Goal: Transaction & Acquisition: Purchase product/service

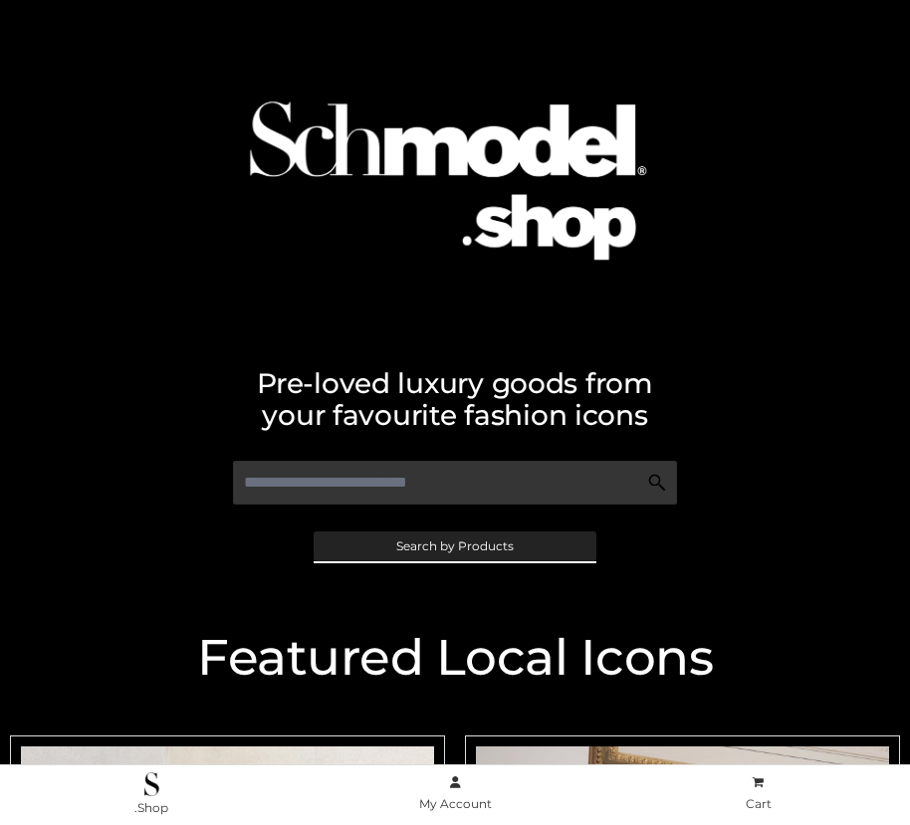
click at [454, 545] on span "Search by Products" at bounding box center [454, 546] width 117 height 12
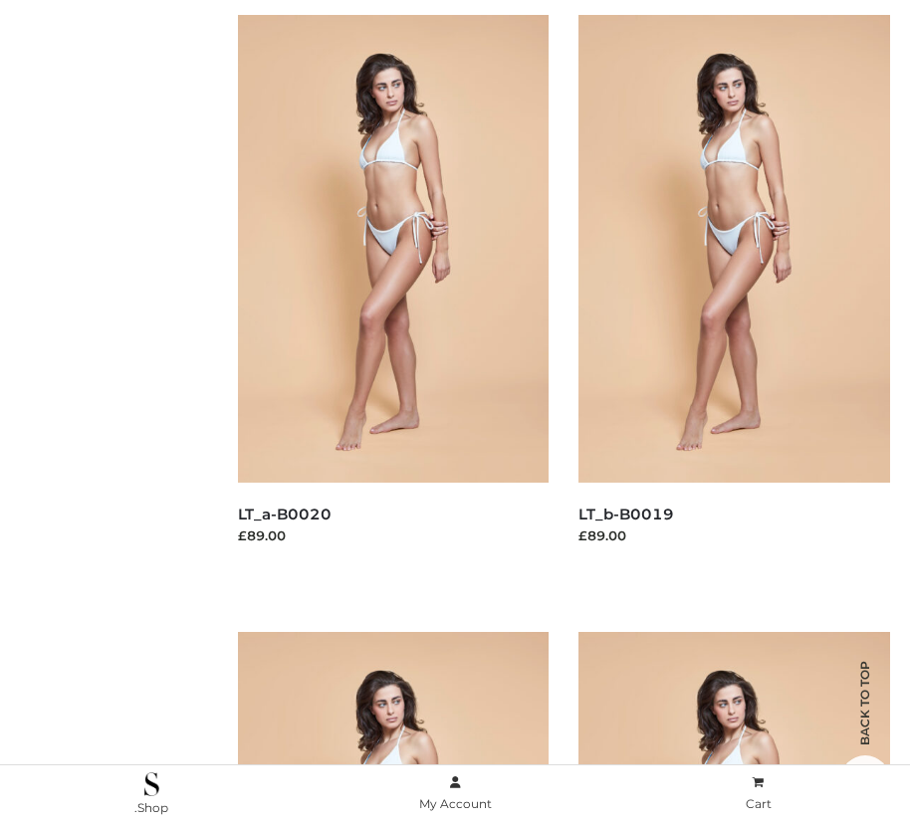
scroll to position [200, 0]
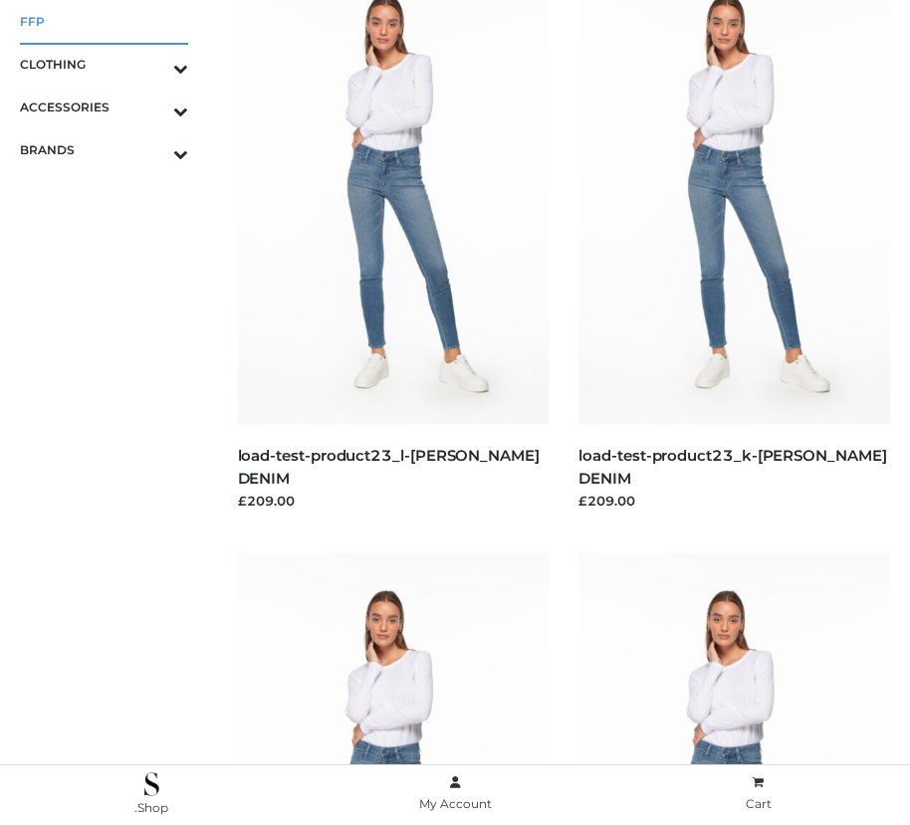
click at [103, 21] on span "FFP" at bounding box center [104, 21] width 168 height 23
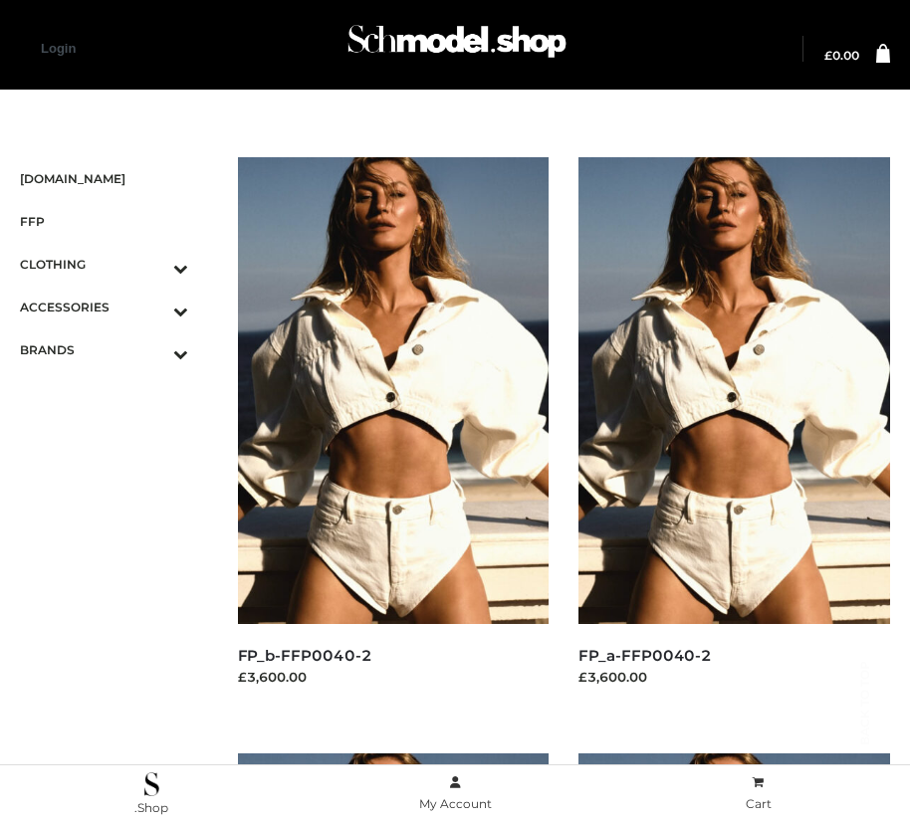
scroll to position [1678, 0]
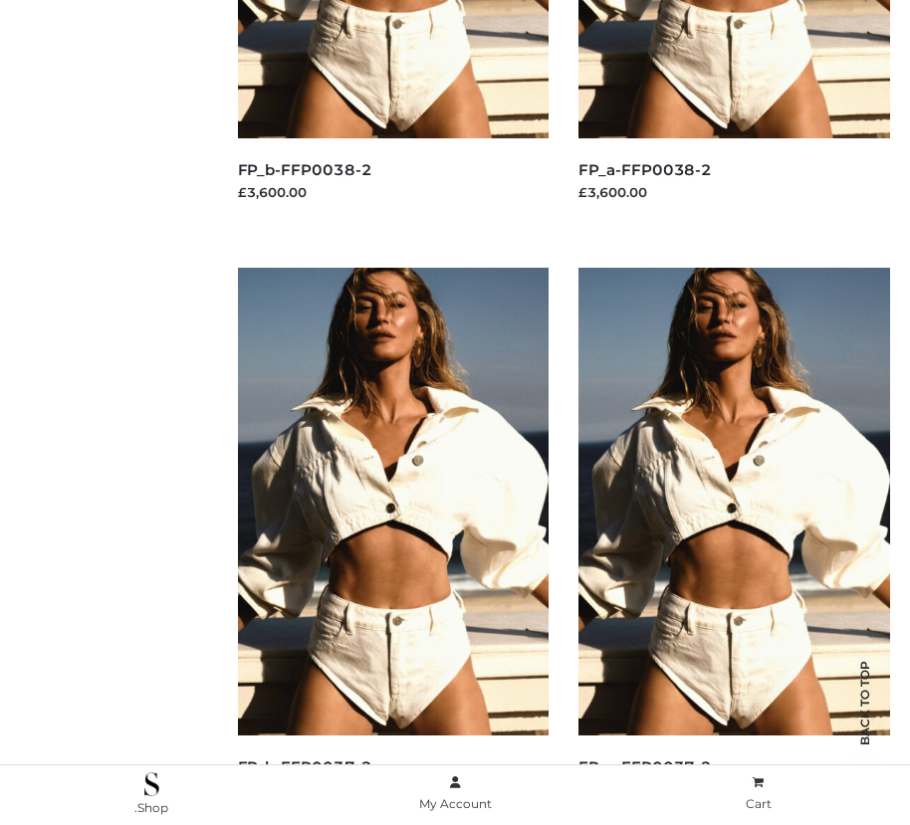
click at [733, 545] on img at bounding box center [733, 501] width 311 height 467
click at [392, 545] on img at bounding box center [393, 501] width 311 height 467
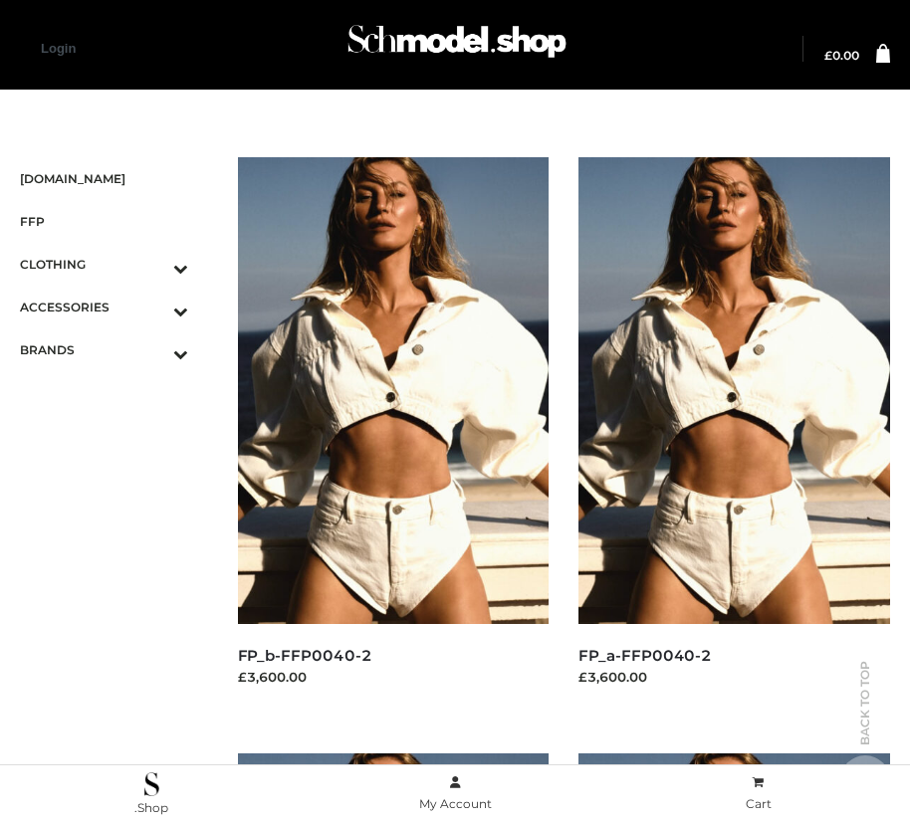
scroll to position [2274, 0]
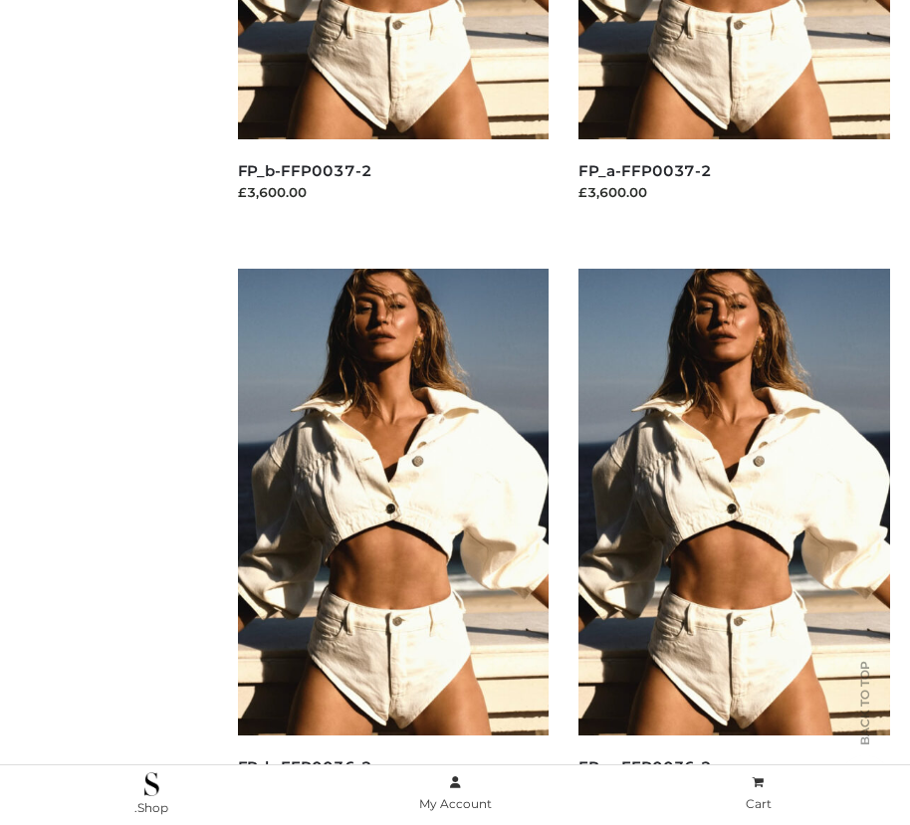
click at [392, 546] on img at bounding box center [393, 502] width 311 height 467
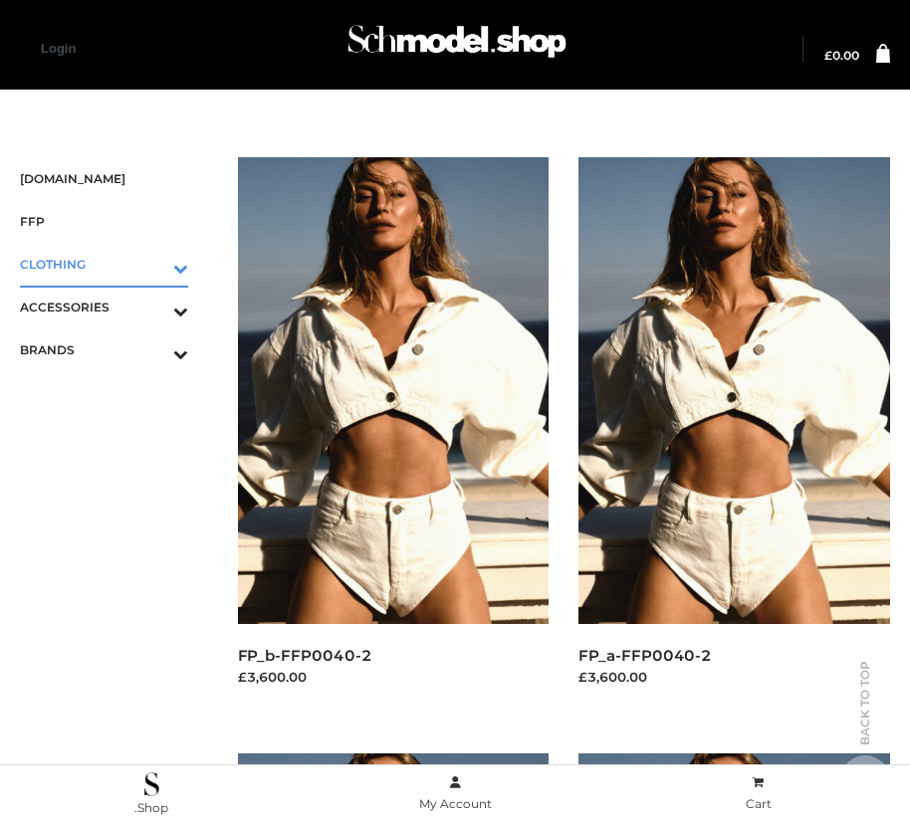
click at [152, 264] on icon "Toggle Submenu" at bounding box center [76, 268] width 223 height 23
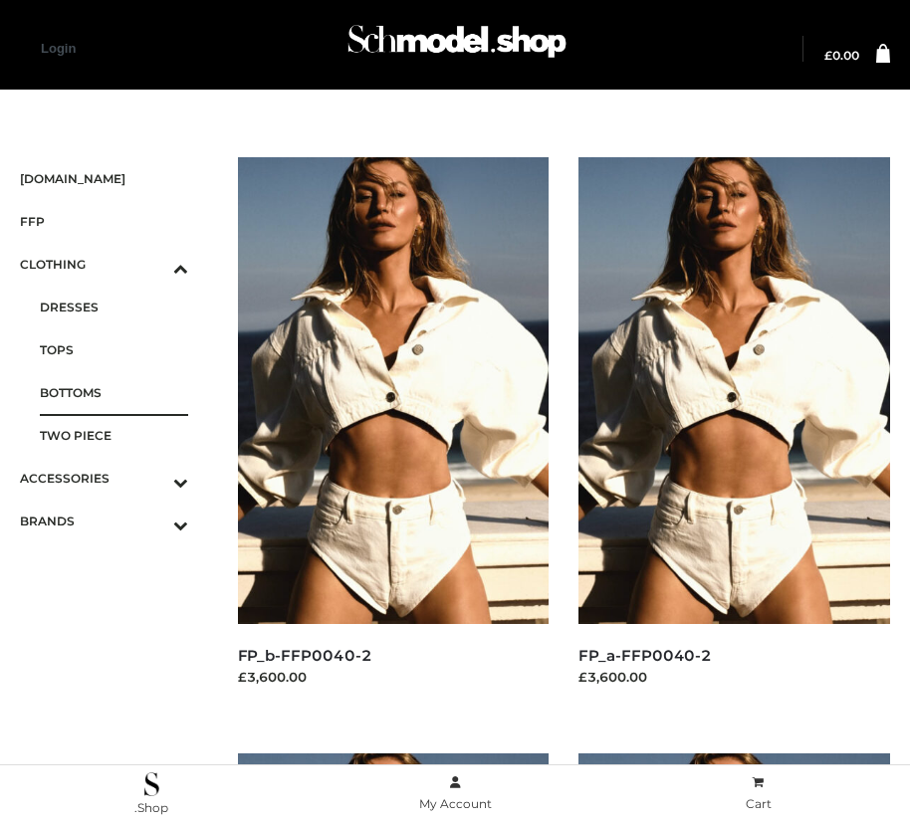
click at [113, 392] on span "BOTTOMS" at bounding box center [114, 392] width 148 height 23
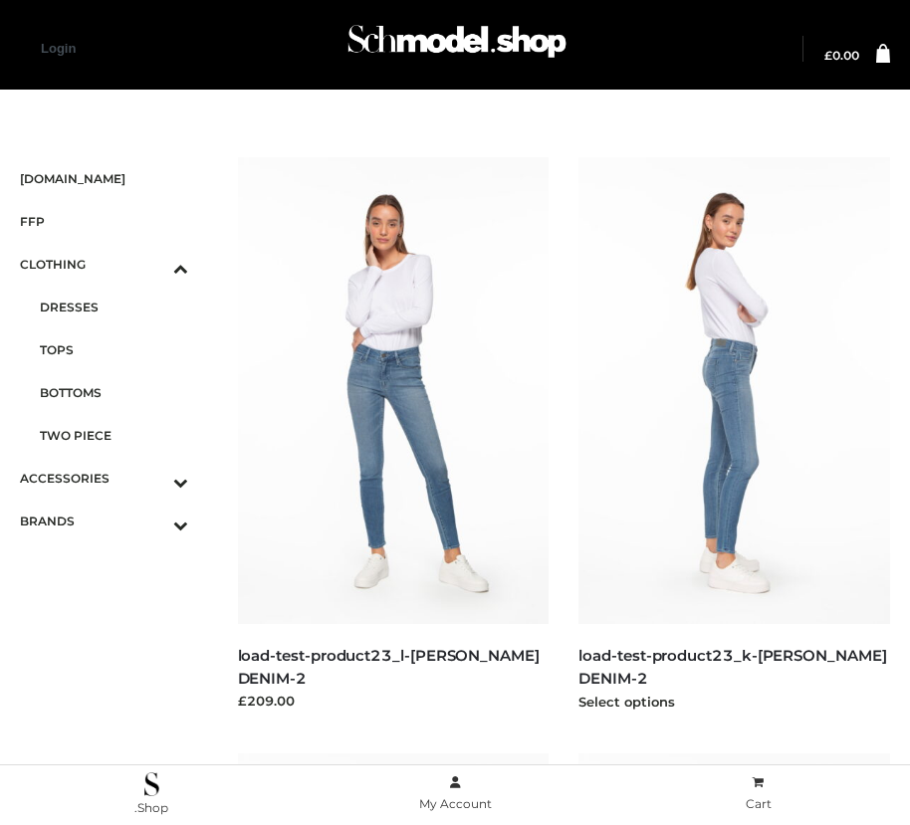
click at [733, 435] on img at bounding box center [733, 390] width 311 height 467
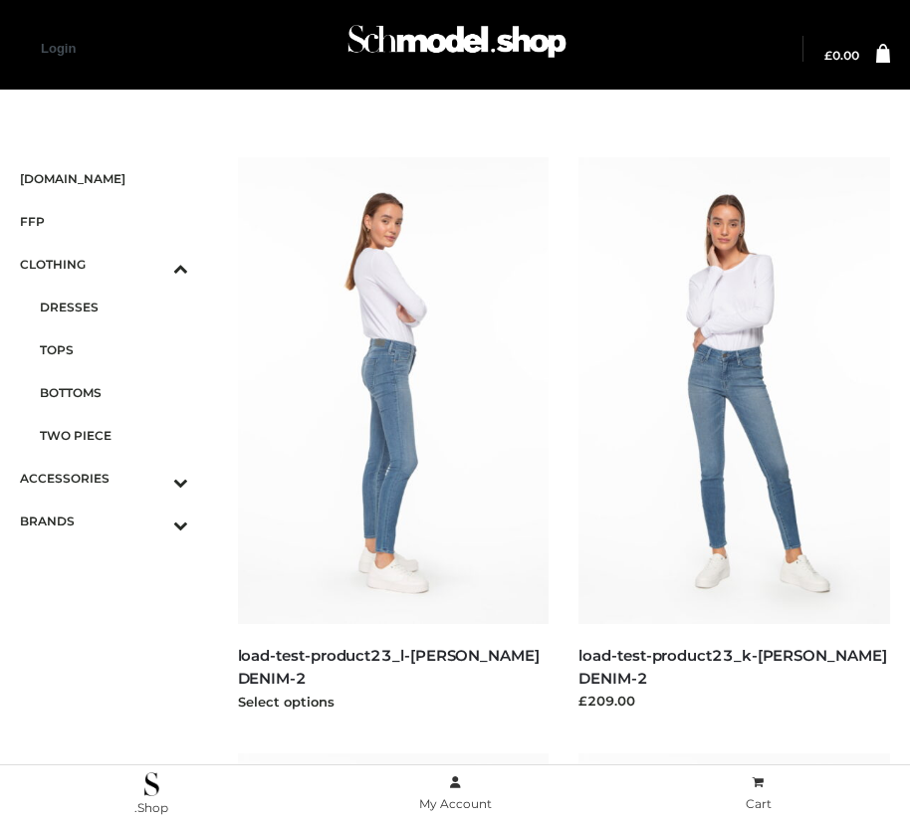
click at [392, 435] on img at bounding box center [393, 390] width 311 height 467
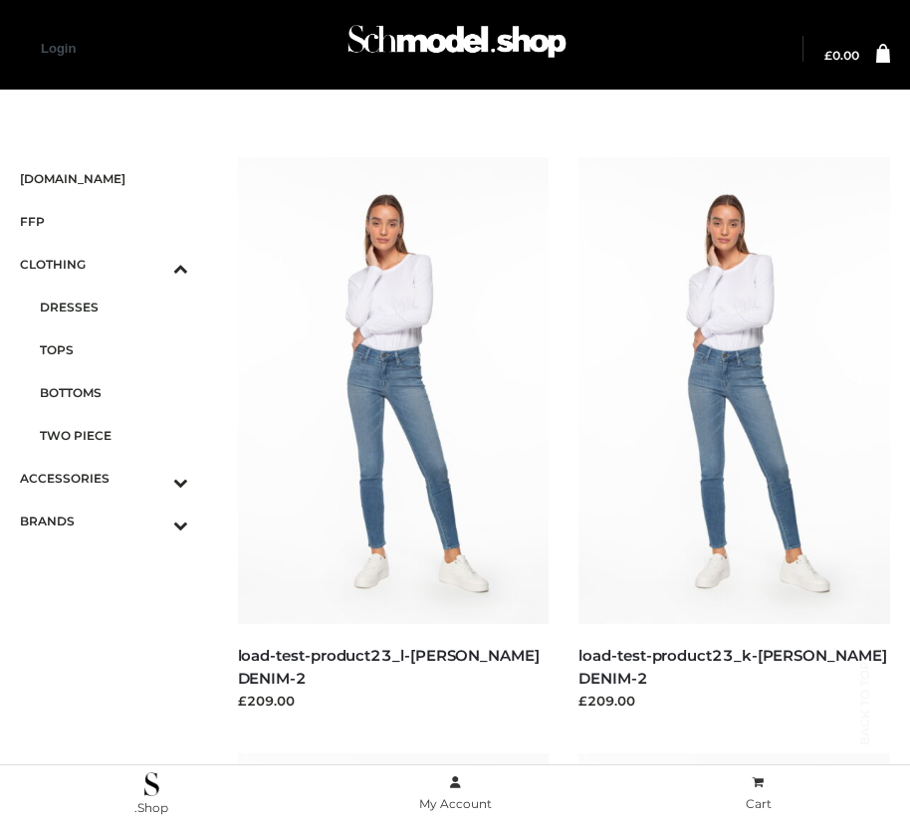
scroll to position [1081, 0]
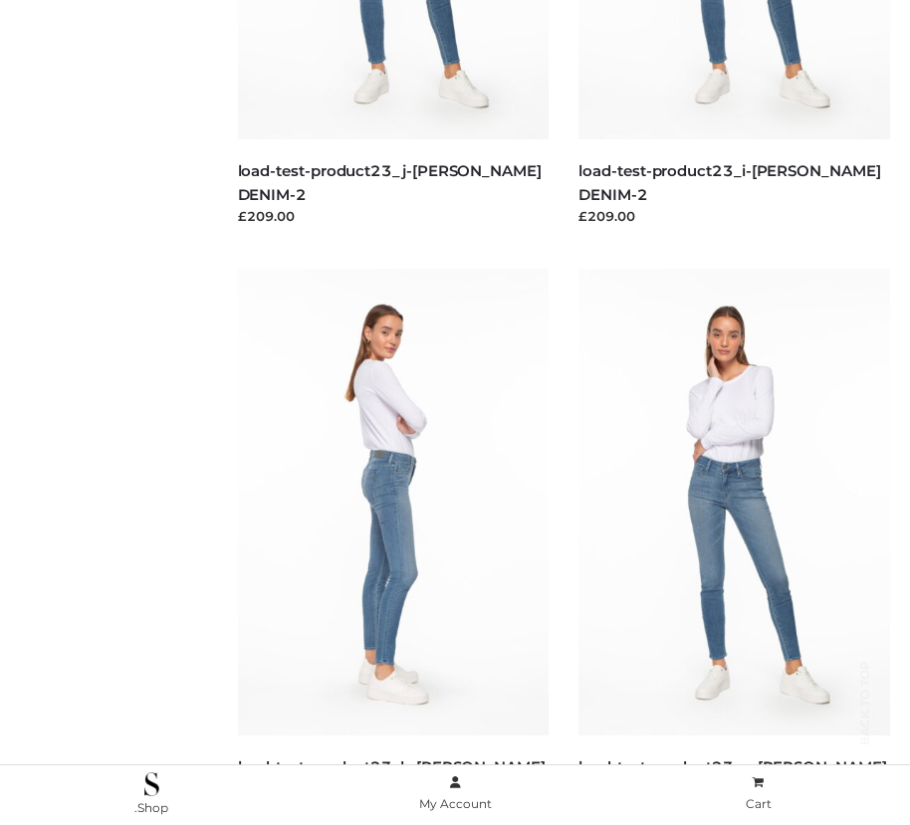
click at [392, 546] on img at bounding box center [393, 502] width 311 height 467
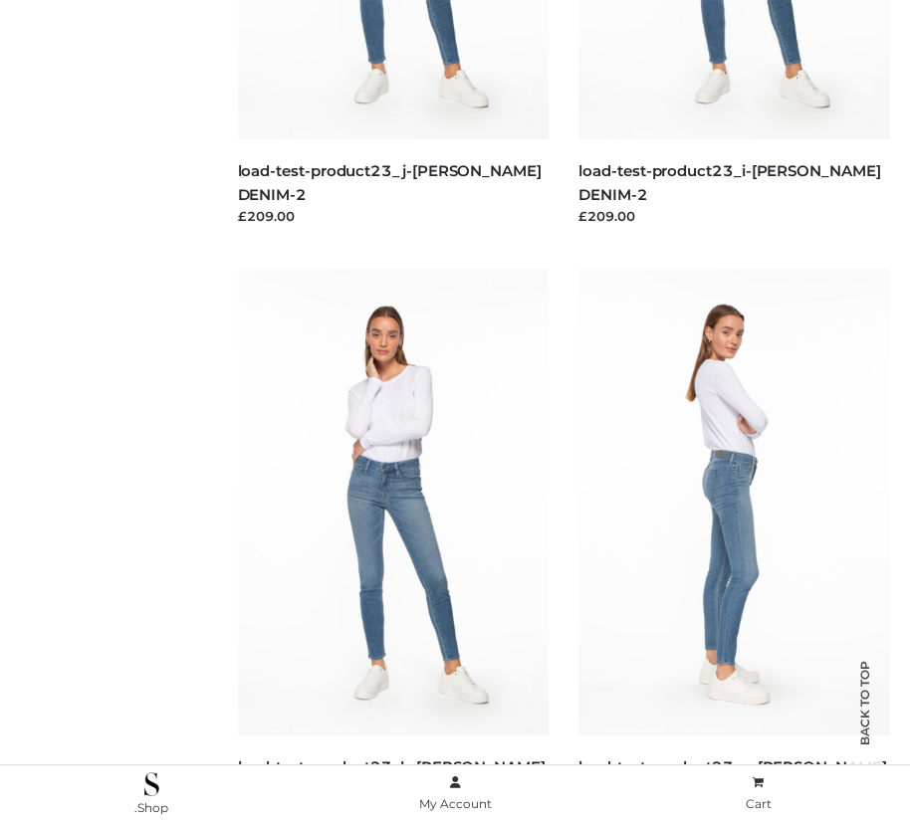
click at [733, 546] on img at bounding box center [733, 502] width 311 height 467
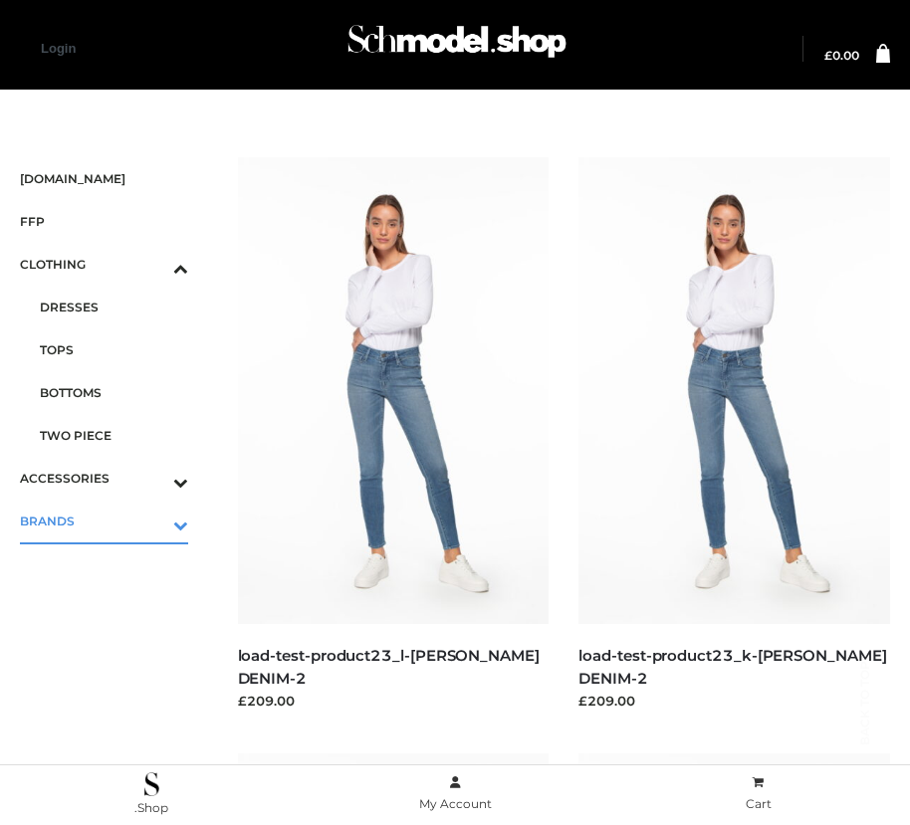
click at [152, 520] on icon "Toggle Submenu" at bounding box center [76, 524] width 223 height 23
click at [113, 540] on span "OPP SWIMWEAR" at bounding box center [114, 551] width 148 height 23
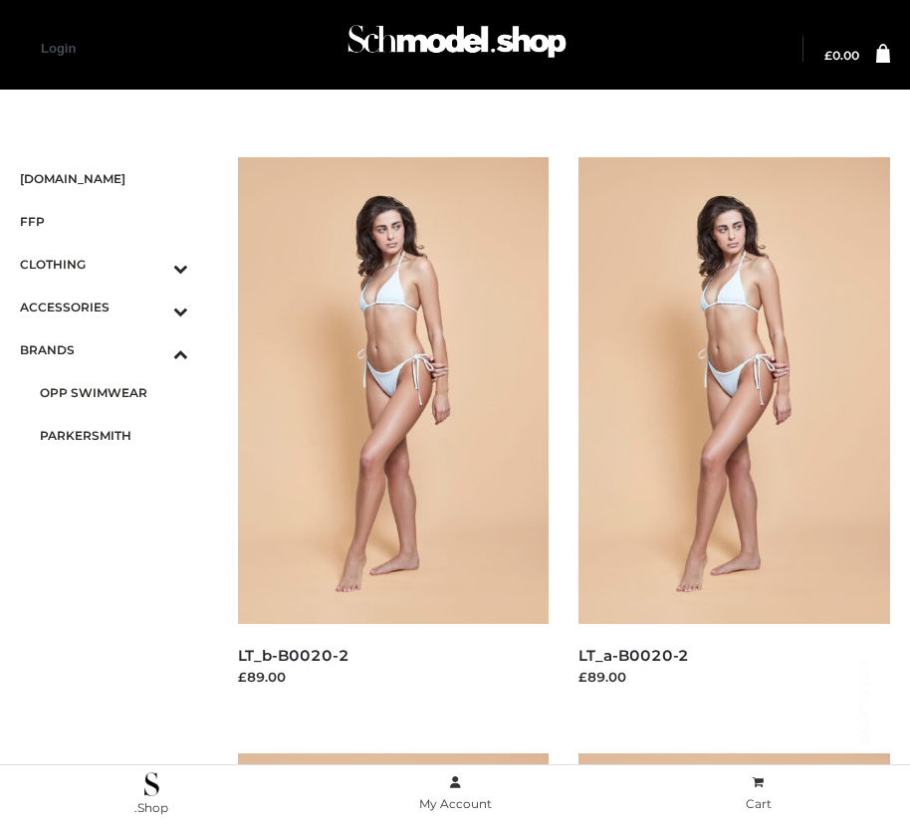
scroll to position [1678, 0]
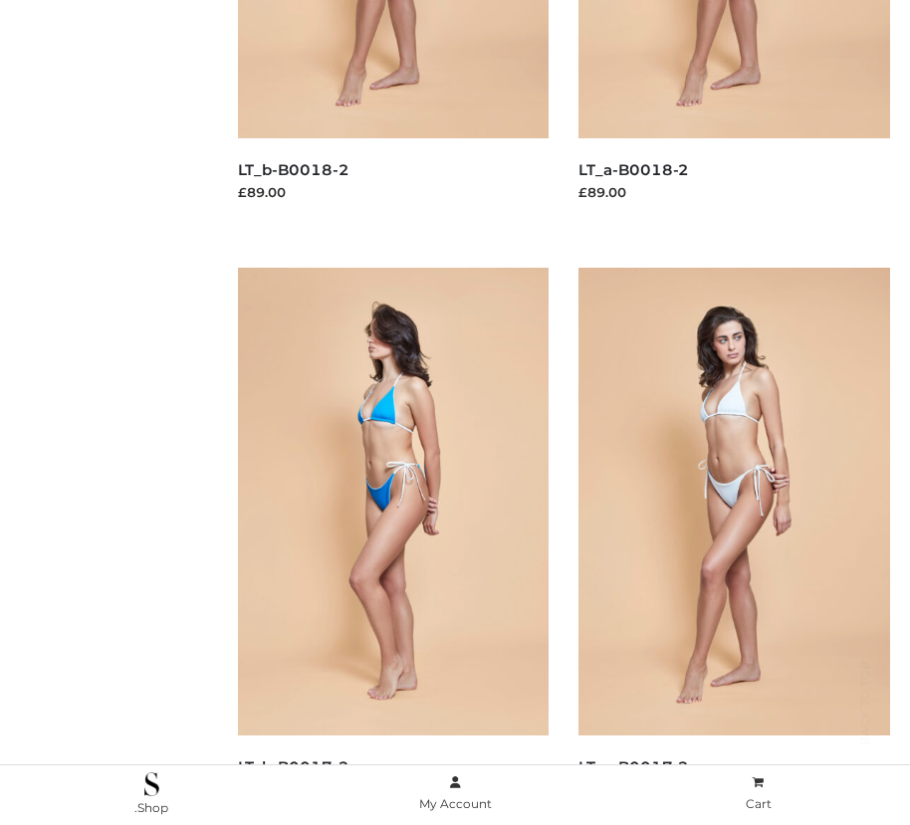
click at [392, 545] on img at bounding box center [393, 501] width 311 height 467
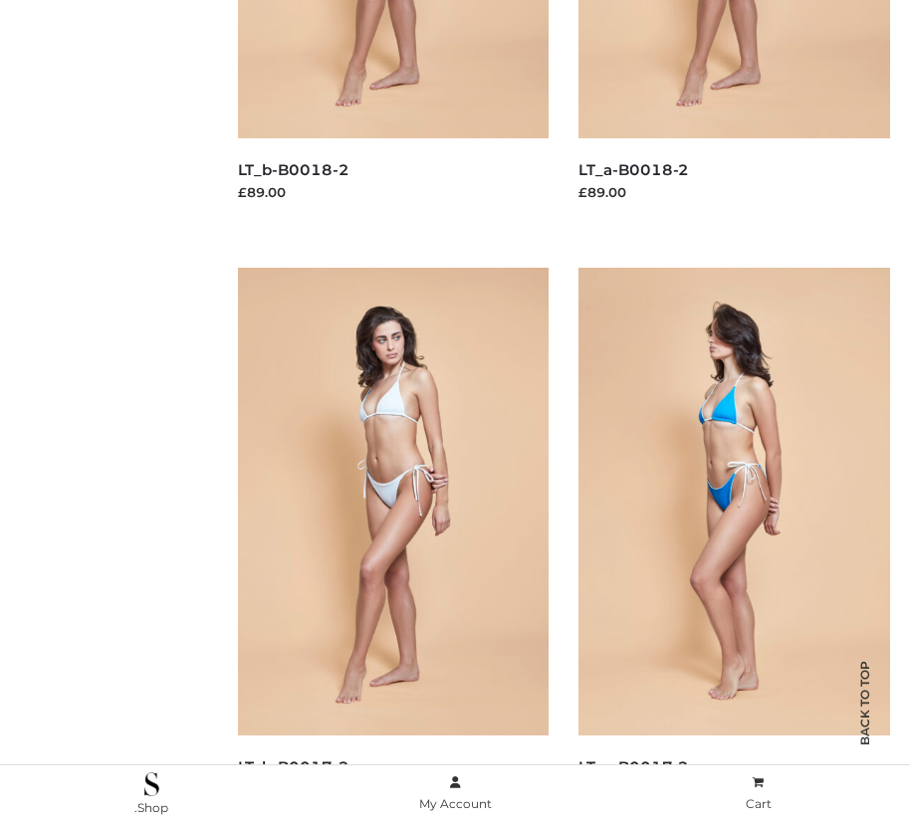
click at [733, 545] on img at bounding box center [733, 501] width 311 height 467
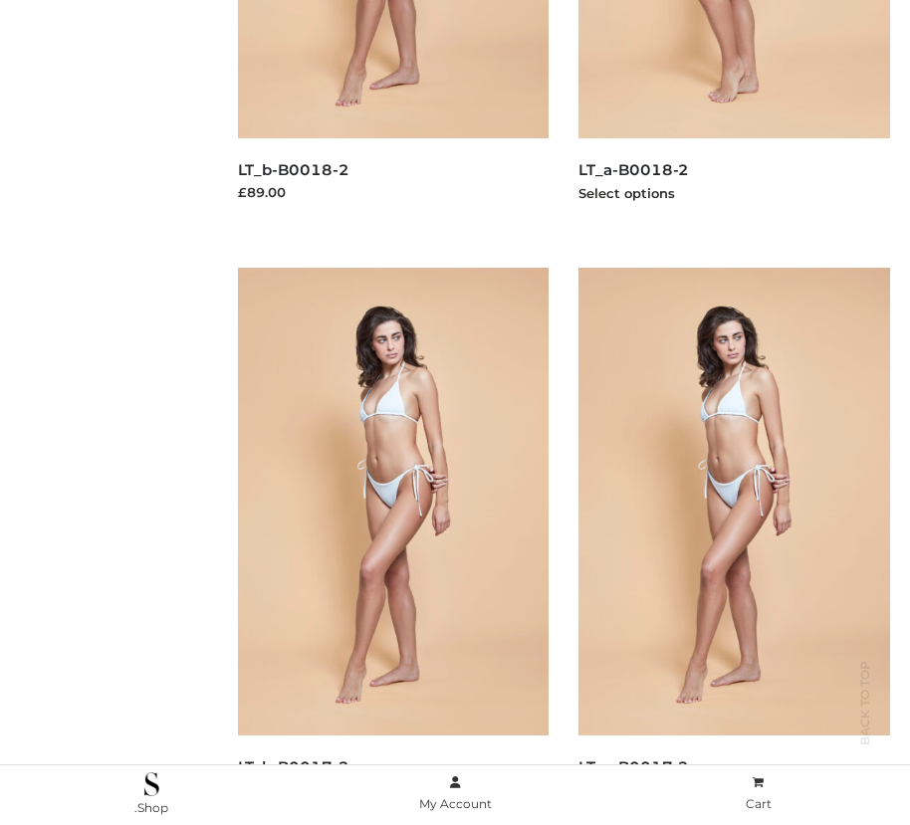
scroll to position [1081, 0]
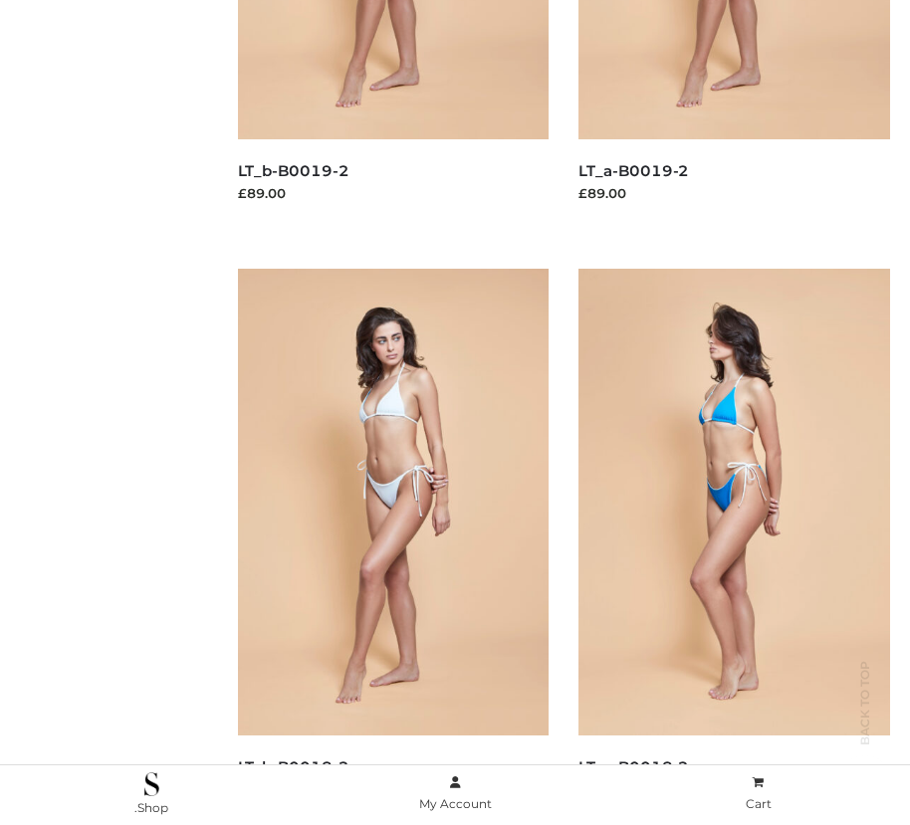
click at [733, 546] on img at bounding box center [733, 502] width 311 height 467
